Goal: Check status: Check status

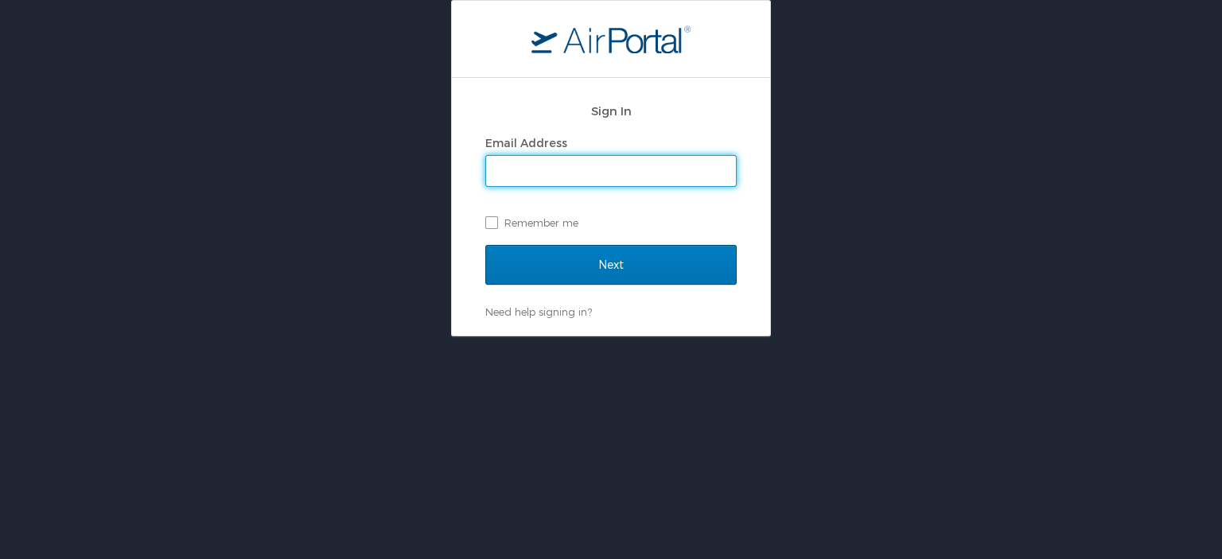
type input "james.skeldon@la.gov"
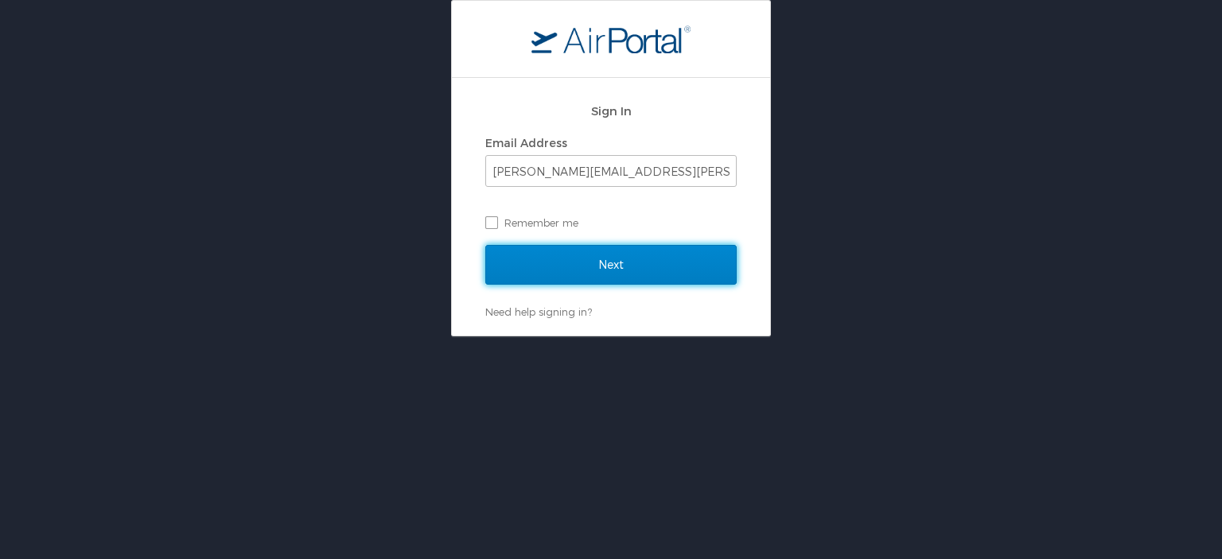
click at [623, 263] on input "Next" at bounding box center [610, 265] width 251 height 40
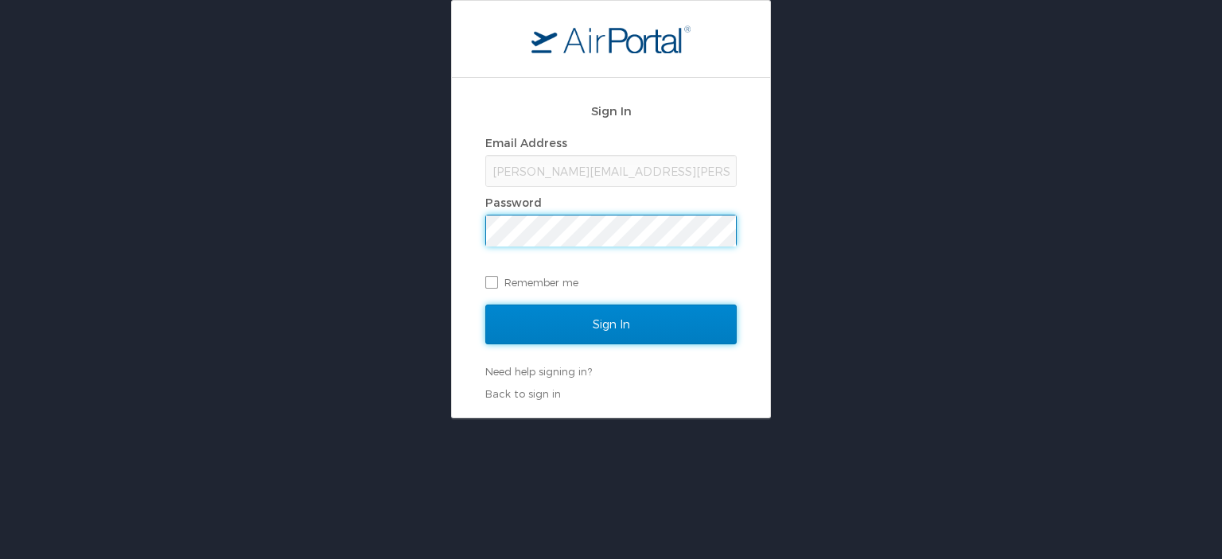
click at [602, 318] on input "Sign In" at bounding box center [610, 325] width 251 height 40
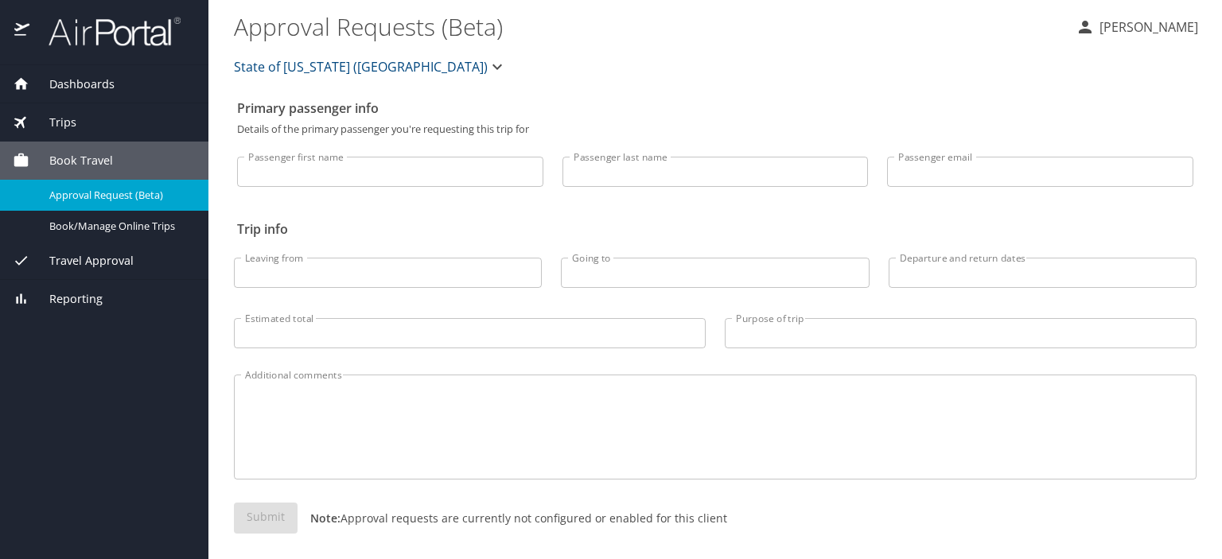
click at [120, 86] on div "Dashboards" at bounding box center [104, 85] width 183 height 18
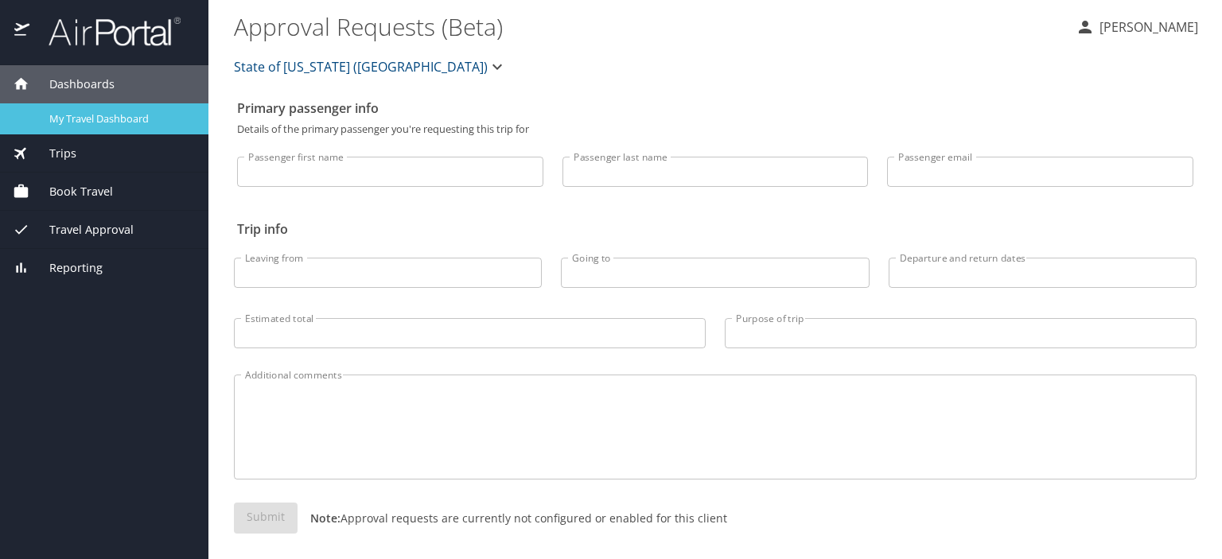
click at [99, 119] on span "My Travel Dashboard" at bounding box center [119, 118] width 140 height 15
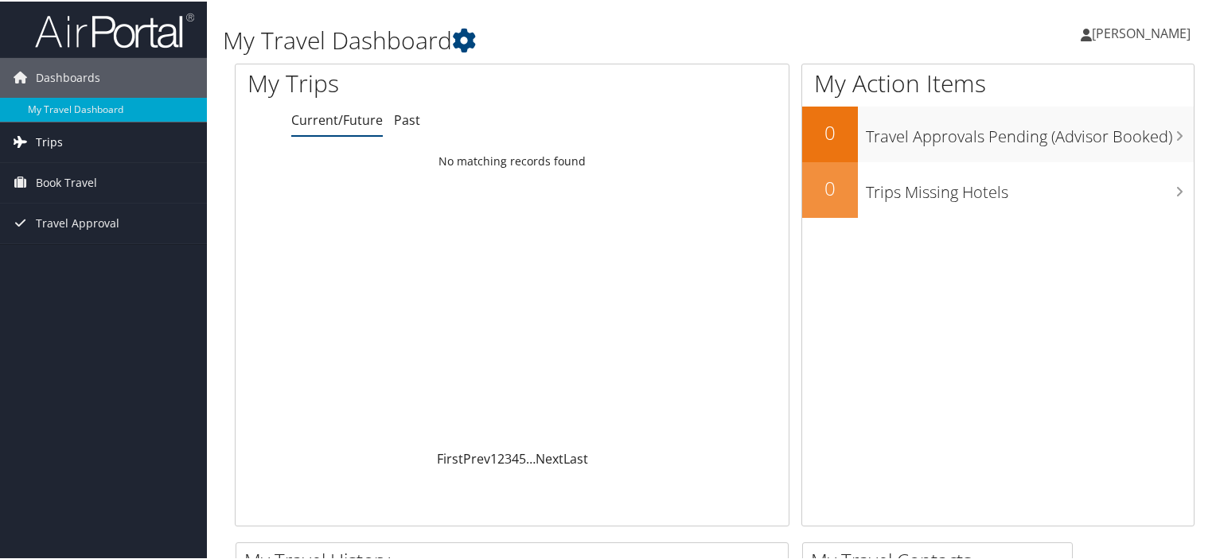
click at [93, 142] on link "Trips" at bounding box center [103, 141] width 207 height 40
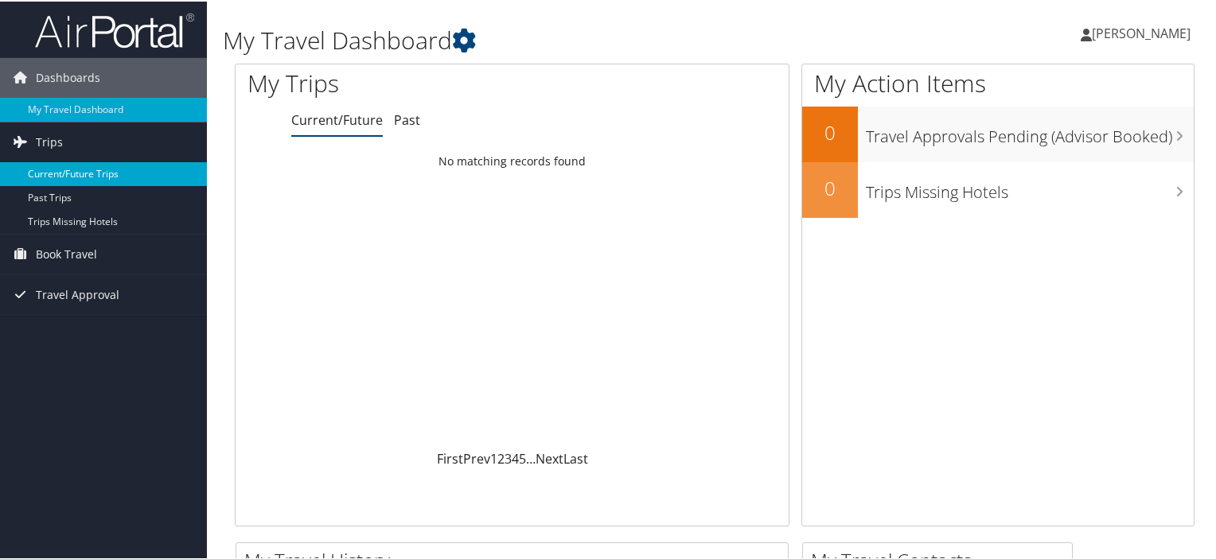
click at [107, 171] on link "Current/Future Trips" at bounding box center [103, 173] width 207 height 24
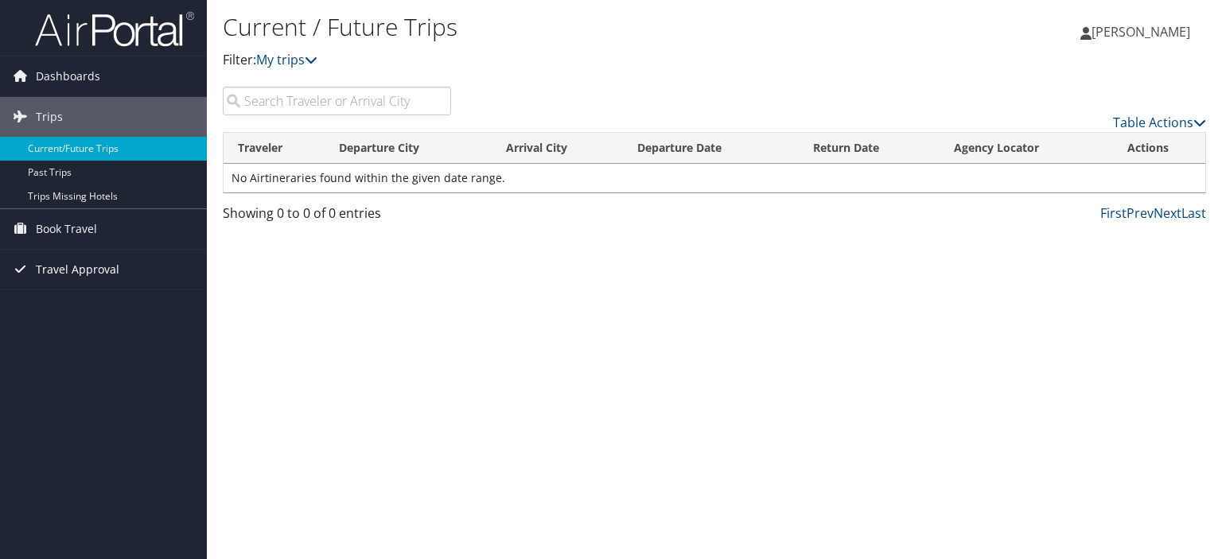
click at [125, 273] on link "Travel Approval" at bounding box center [103, 270] width 207 height 40
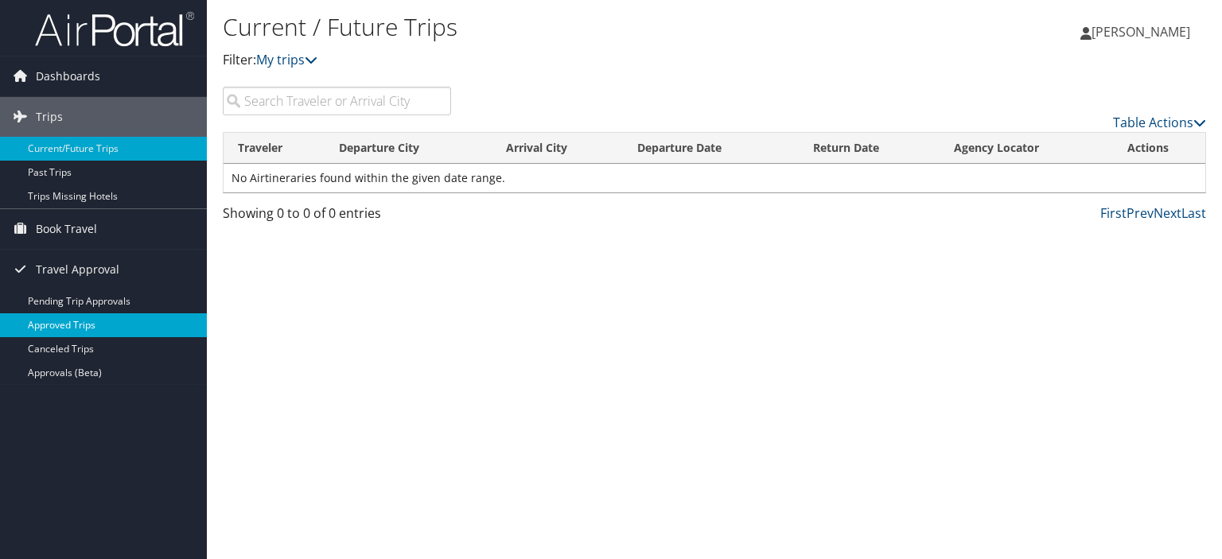
click at [108, 327] on link "Approved Trips" at bounding box center [103, 326] width 207 height 24
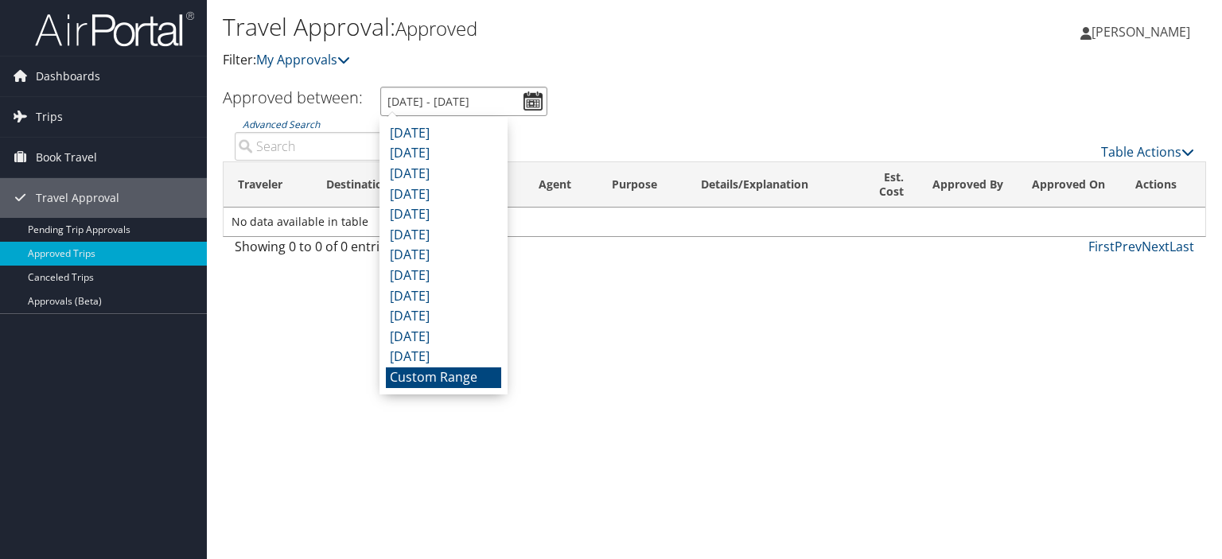
click at [536, 99] on input "8/29/2025 - 9/29/2025" at bounding box center [463, 101] width 167 height 29
click at [467, 342] on li "October 2024" at bounding box center [443, 337] width 115 height 21
type input "10/1/2024 - 10/31/2024"
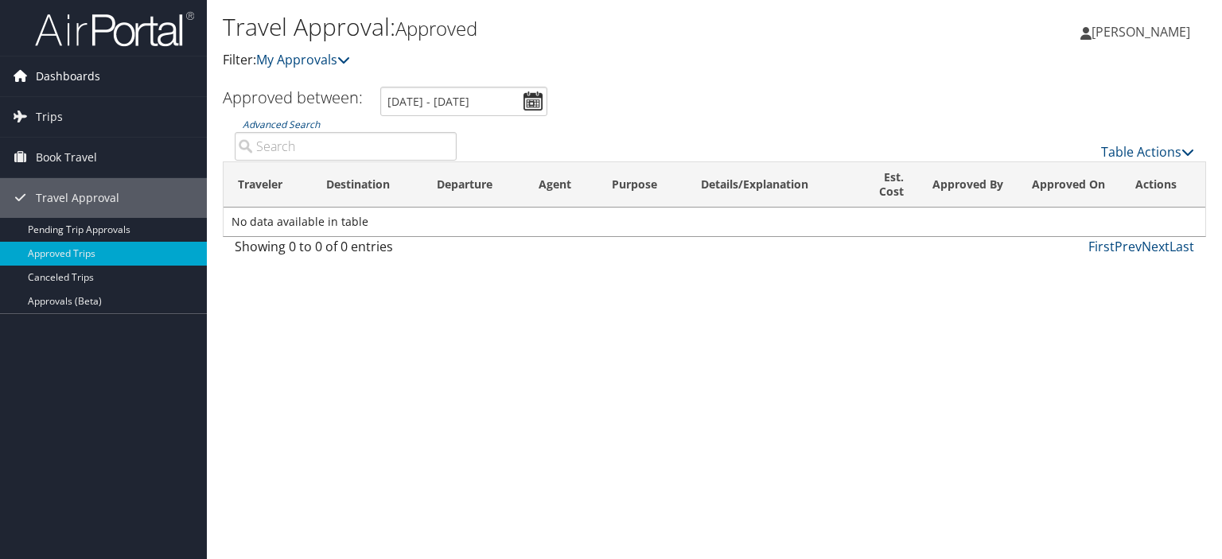
click at [18, 82] on icon at bounding box center [20, 76] width 24 height 24
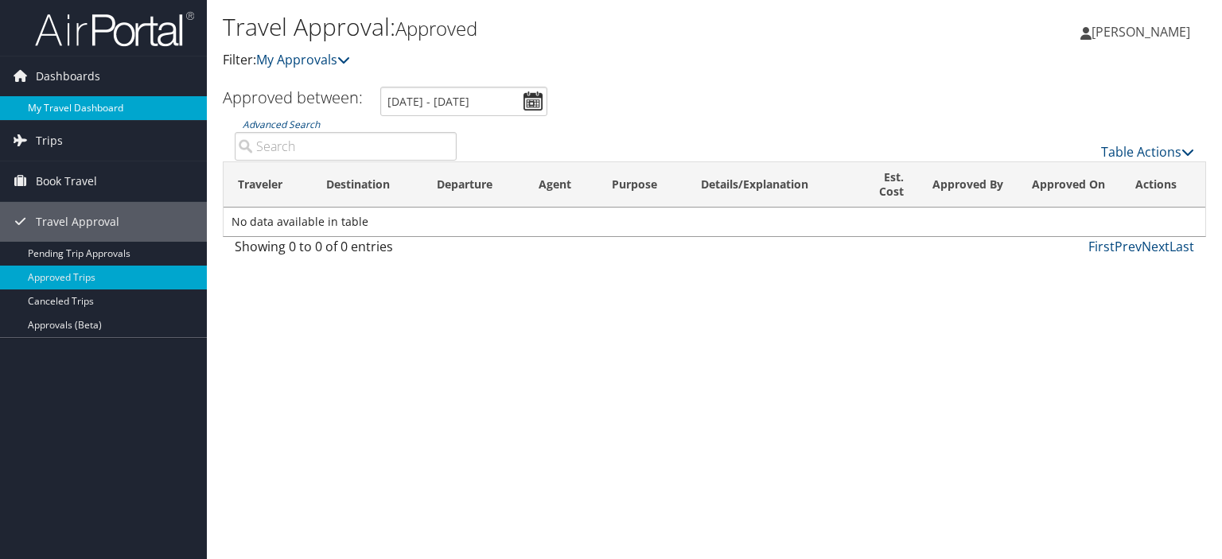
click at [57, 105] on link "My Travel Dashboard" at bounding box center [103, 108] width 207 height 24
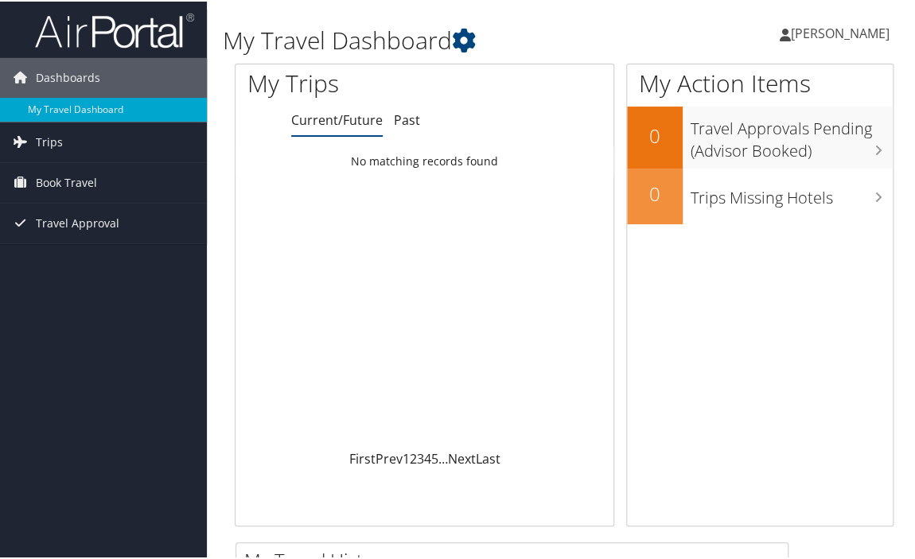
drag, startPoint x: 910, startPoint y: 183, endPoint x: 543, endPoint y: 110, distance: 374.9
click at [546, 109] on ul "Current/Future Past" at bounding box center [452, 119] width 322 height 29
